Goal: Navigation & Orientation: Understand site structure

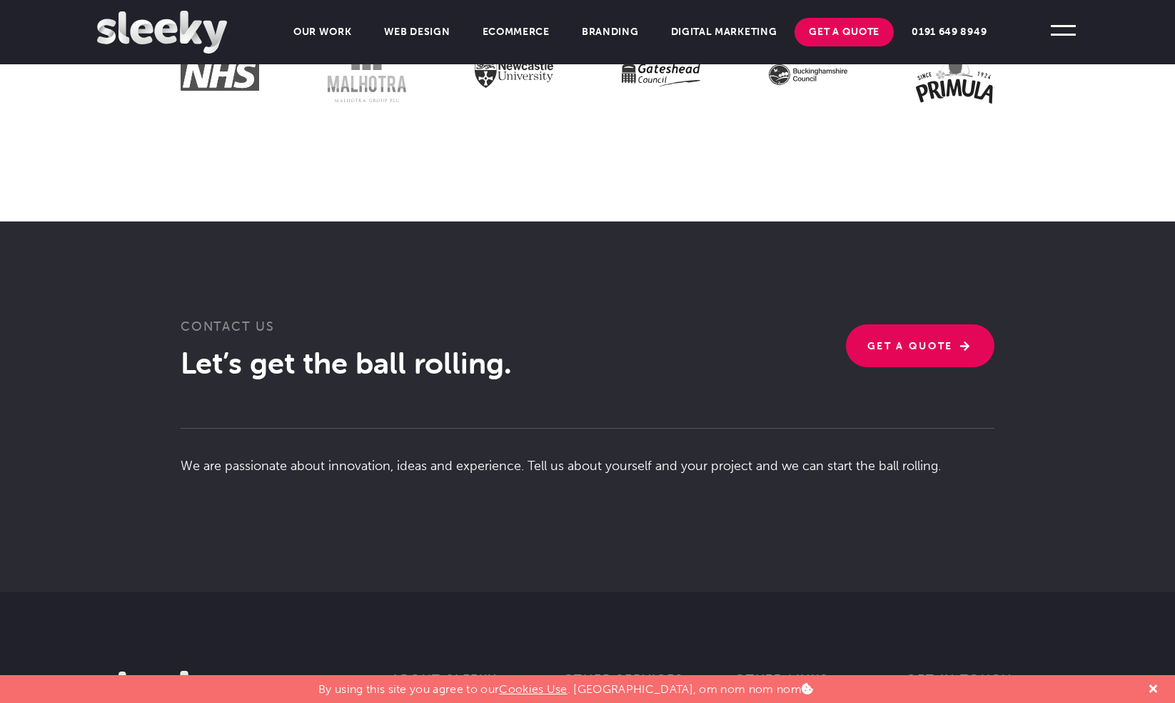
scroll to position [3542, 0]
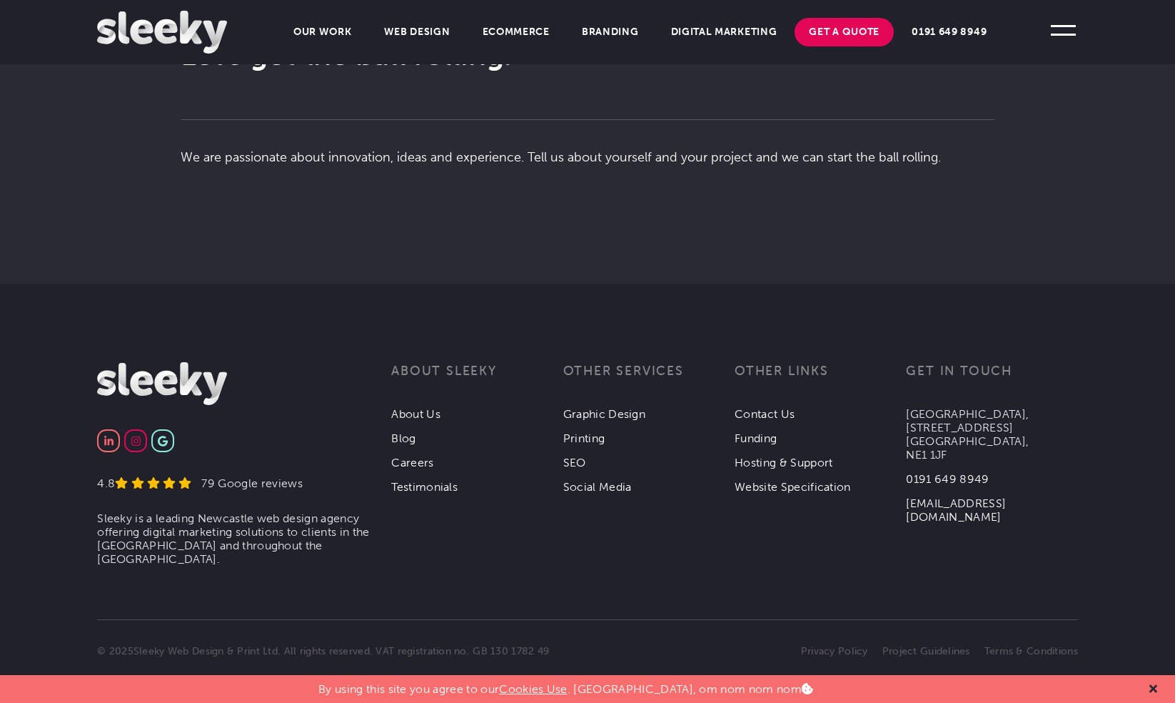
click at [1154, 688] on icon at bounding box center [1154, 689] width 8 height 8
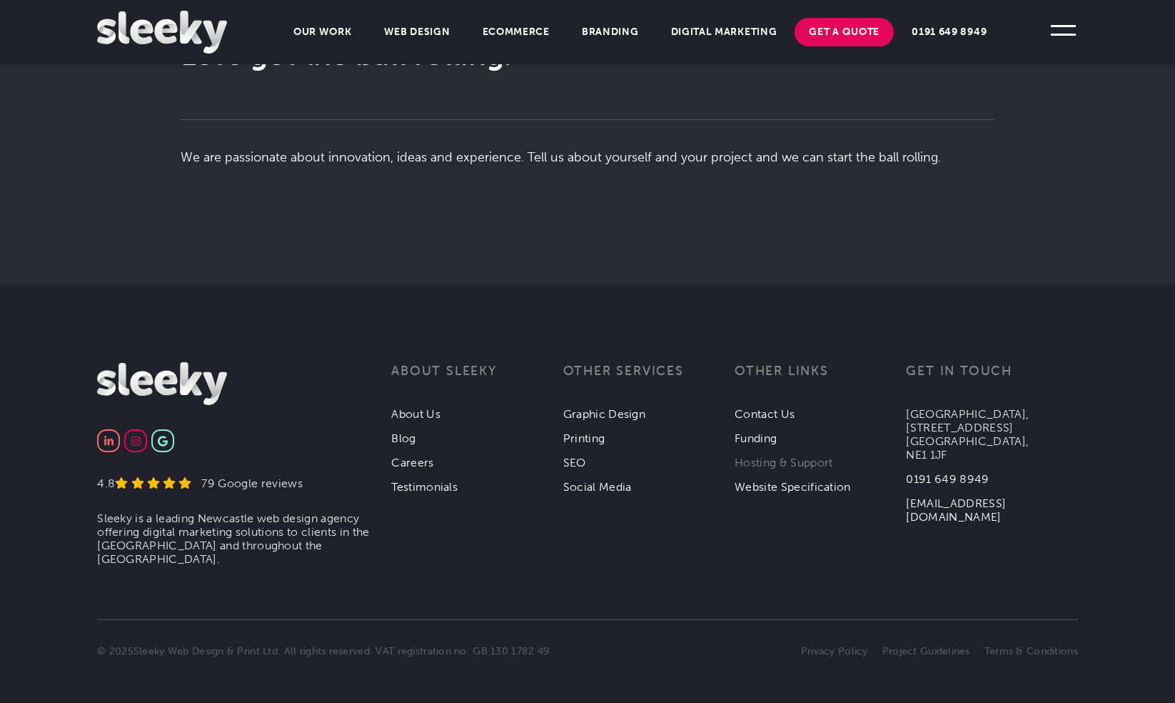
click at [758, 456] on link "Hosting & Support" at bounding box center [784, 463] width 98 height 14
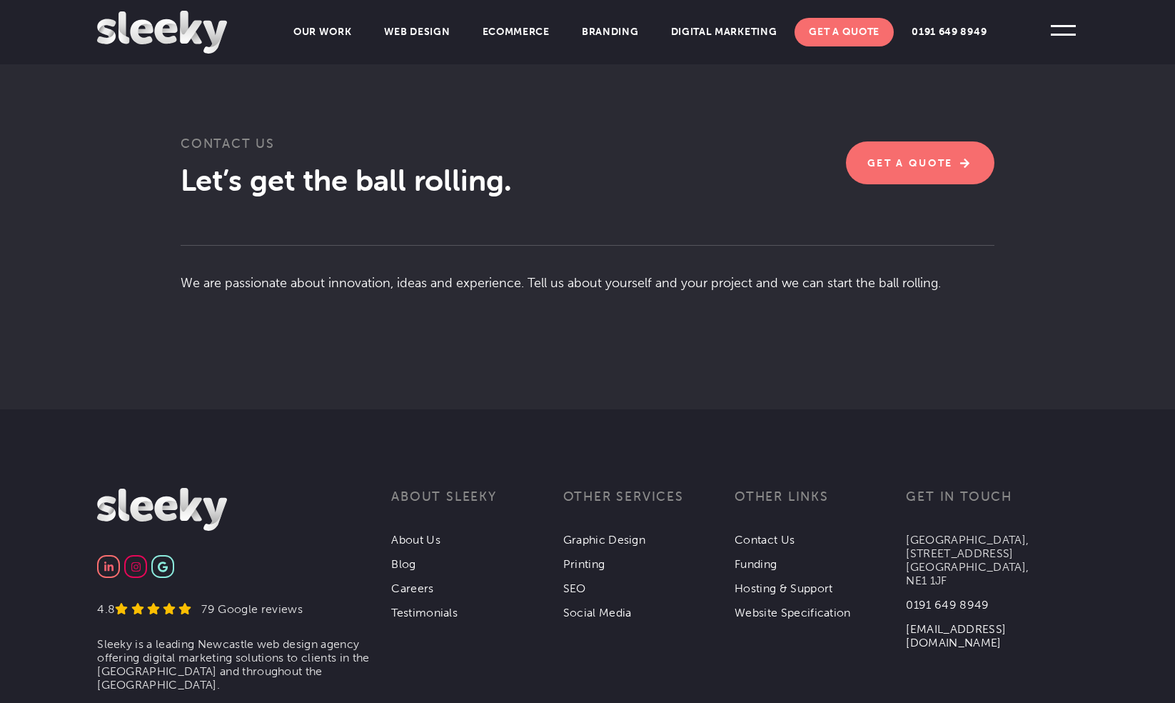
scroll to position [2599, 0]
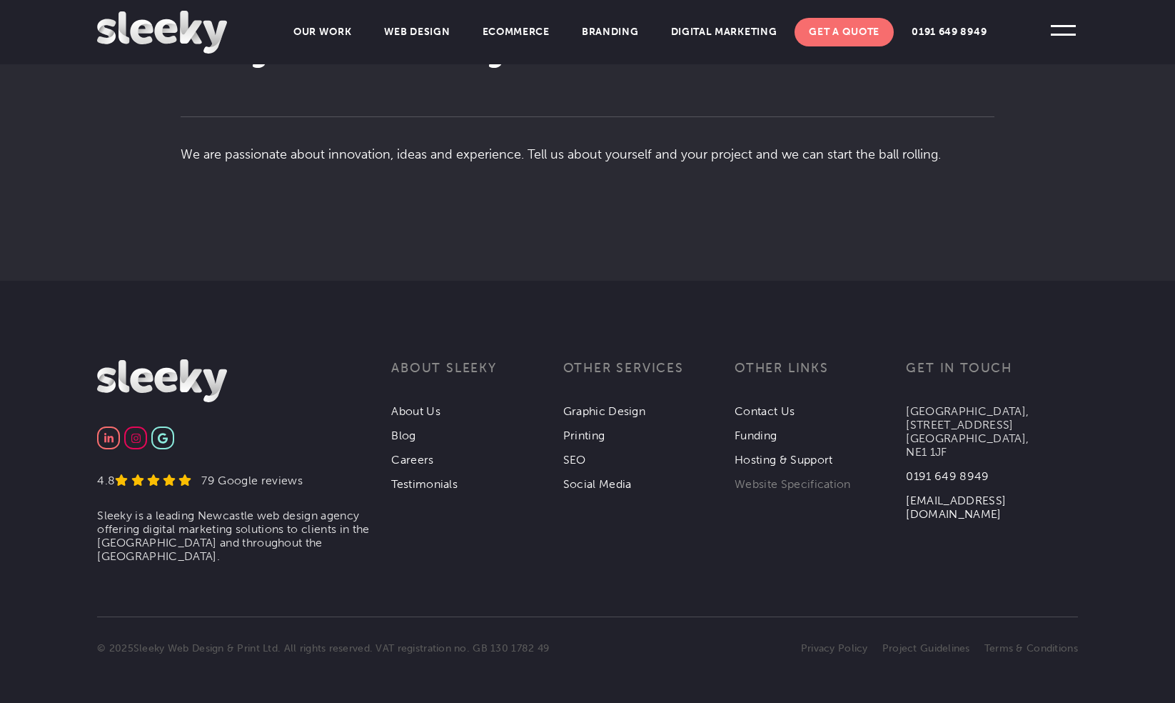
click at [808, 483] on link "Website Specification" at bounding box center [793, 484] width 116 height 14
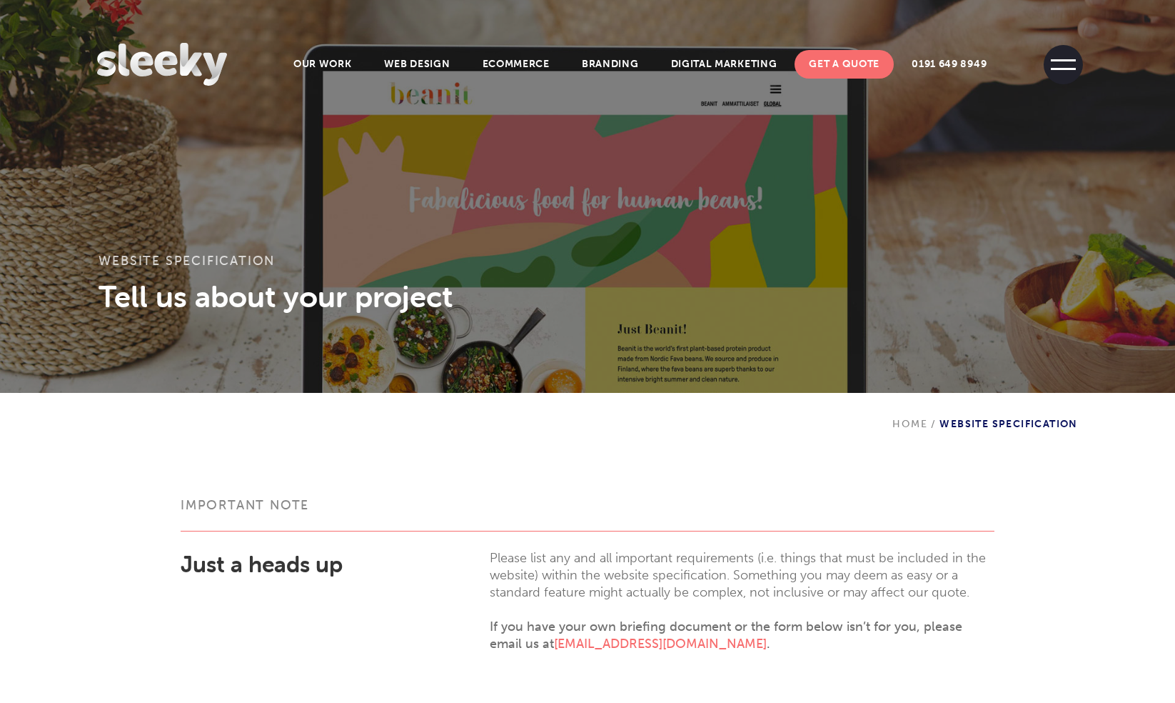
click at [1075, 70] on span at bounding box center [1063, 64] width 39 height 39
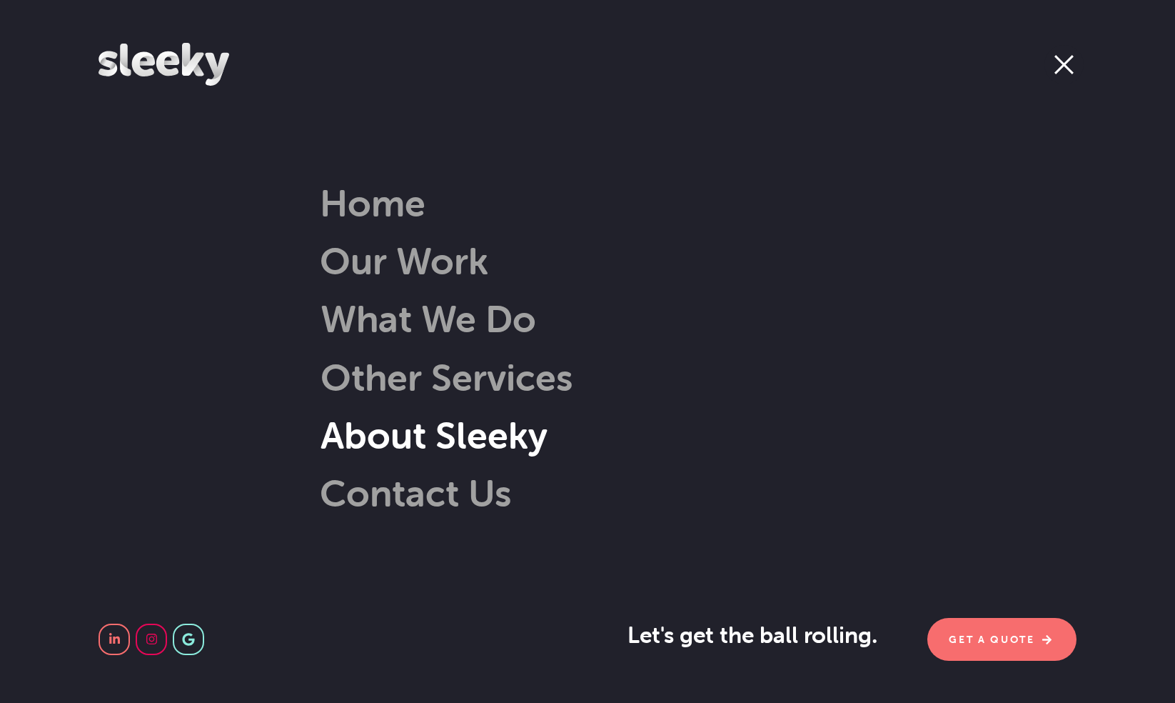
click at [518, 433] on link "About Sleeky" at bounding box center [413, 435] width 270 height 46
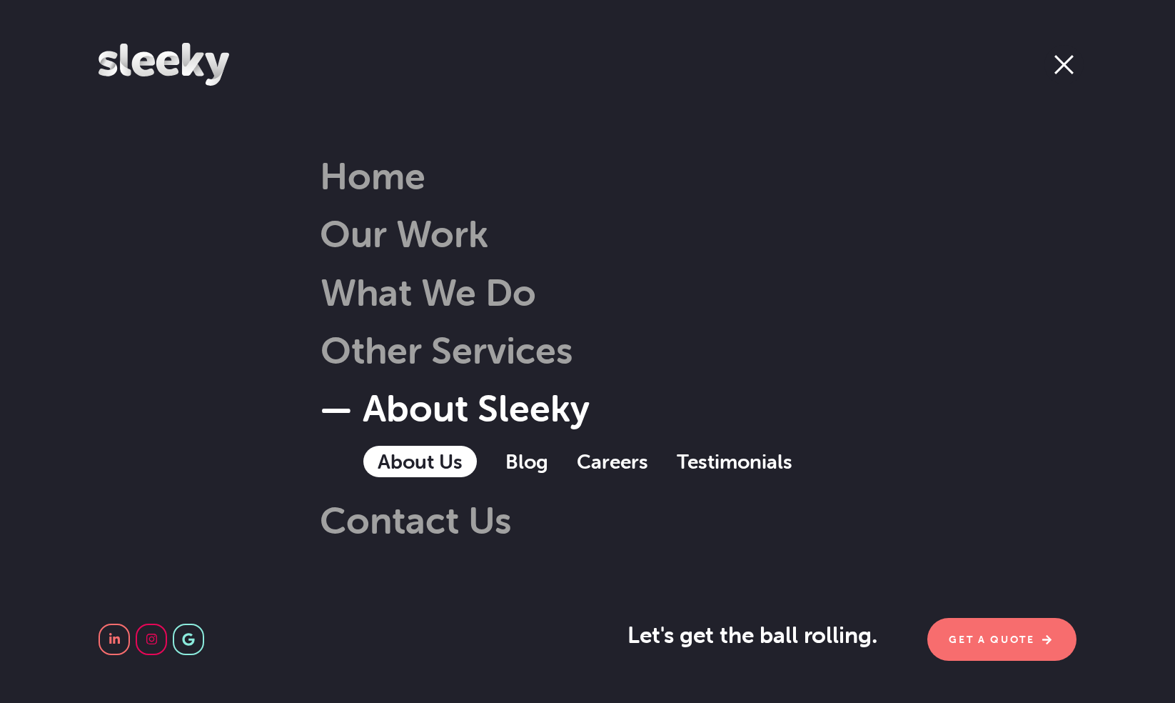
click at [421, 463] on link "About Us" at bounding box center [420, 461] width 114 height 31
